Goal: Task Accomplishment & Management: Complete application form

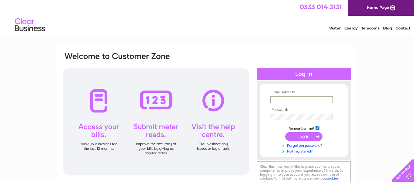
click at [275, 99] on input "text" at bounding box center [301, 99] width 63 height 7
type input "batespat946@gmail.com"
click at [301, 135] on input "submit" at bounding box center [303, 135] width 37 height 8
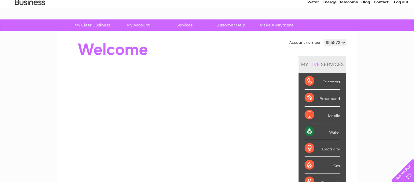
scroll to position [30, 0]
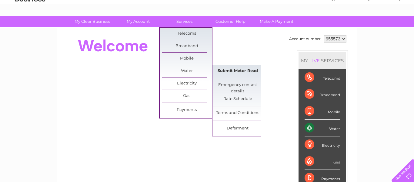
click at [226, 71] on link "Submit Meter Read" at bounding box center [238, 71] width 50 height 12
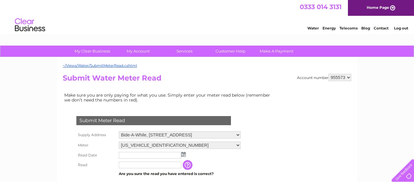
click at [125, 155] on input "text" at bounding box center [150, 155] width 62 height 7
click at [185, 154] on img at bounding box center [184, 154] width 5 height 5
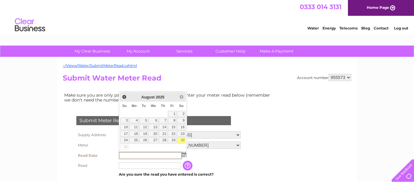
click at [180, 140] on link "30" at bounding box center [181, 140] width 8 height 6
type input "[DATE]"
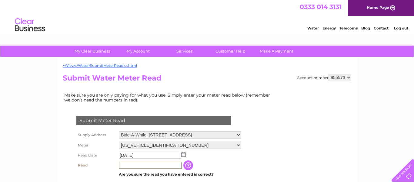
click at [163, 163] on input "text" at bounding box center [150, 164] width 63 height 7
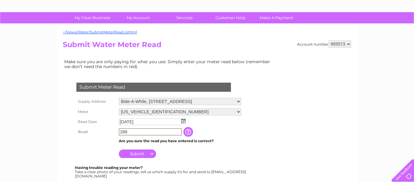
scroll to position [36, 0]
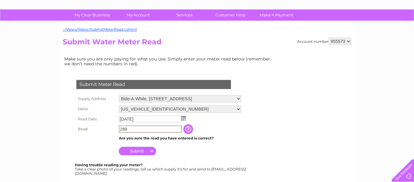
type input "288"
click at [143, 151] on input "Submit" at bounding box center [137, 150] width 37 height 8
